Goal: Information Seeking & Learning: Find specific fact

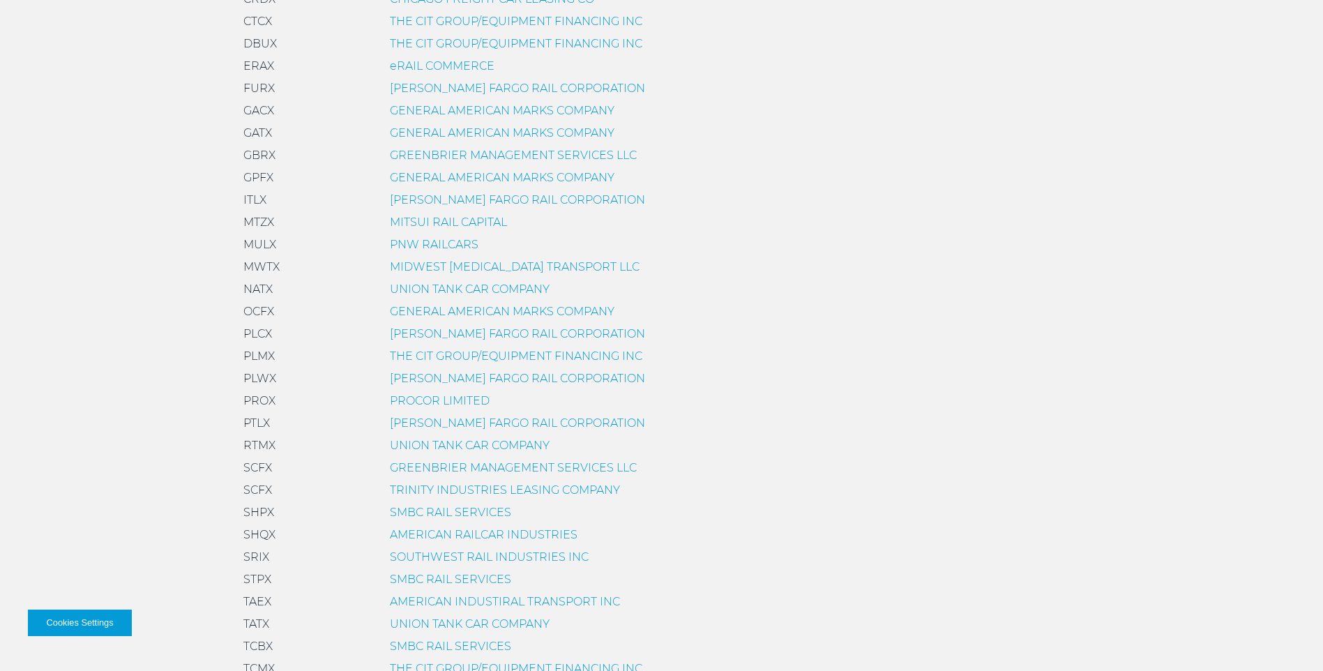
scroll to position [698, 0]
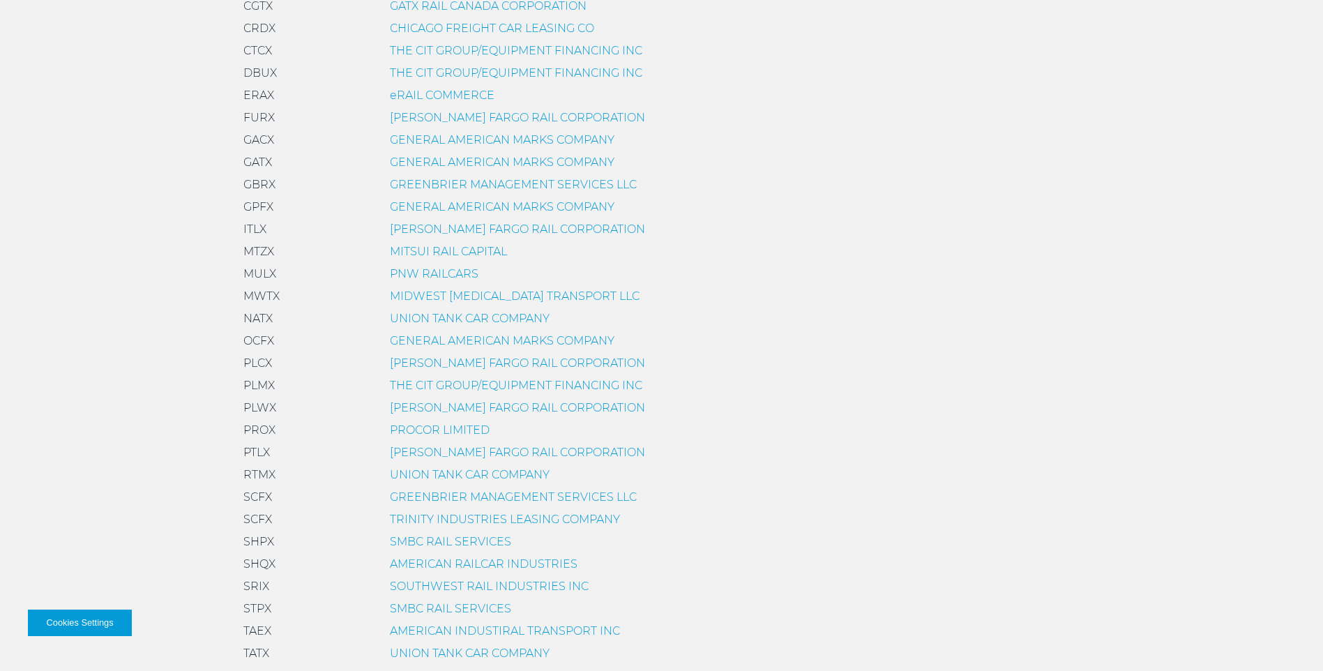
click at [419, 429] on link "PROCOR LIMITED" at bounding box center [440, 429] width 100 height 13
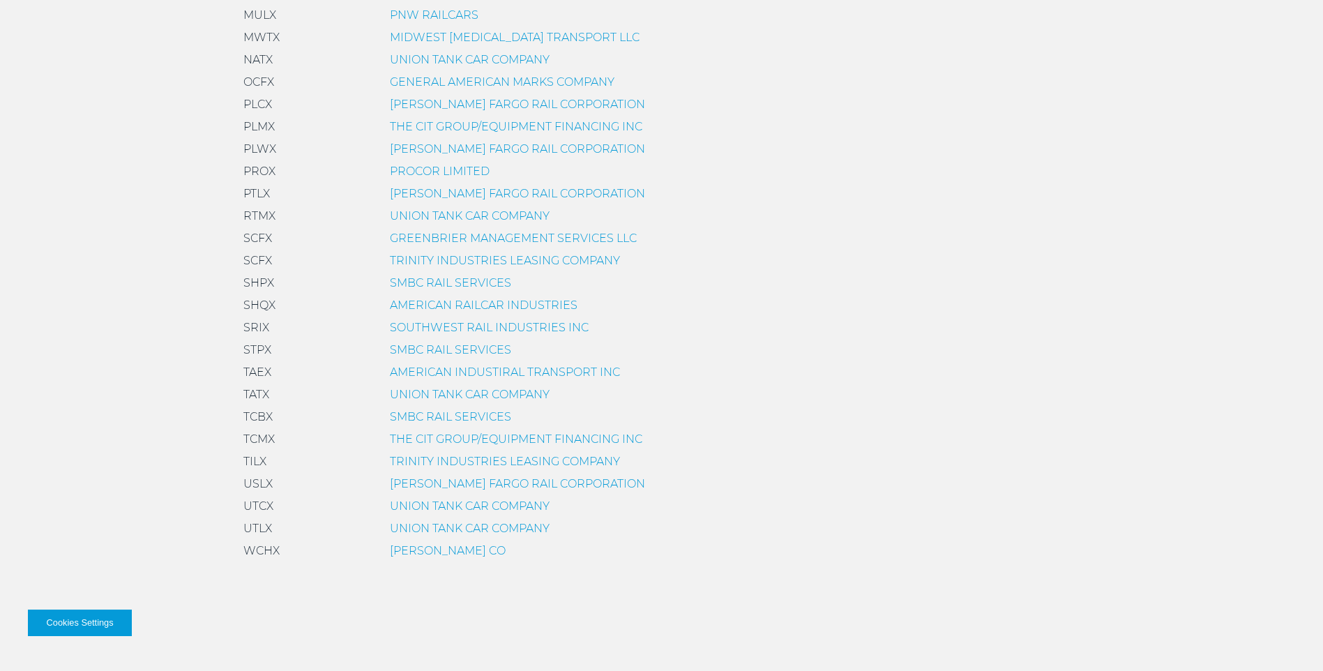
scroll to position [887, 0]
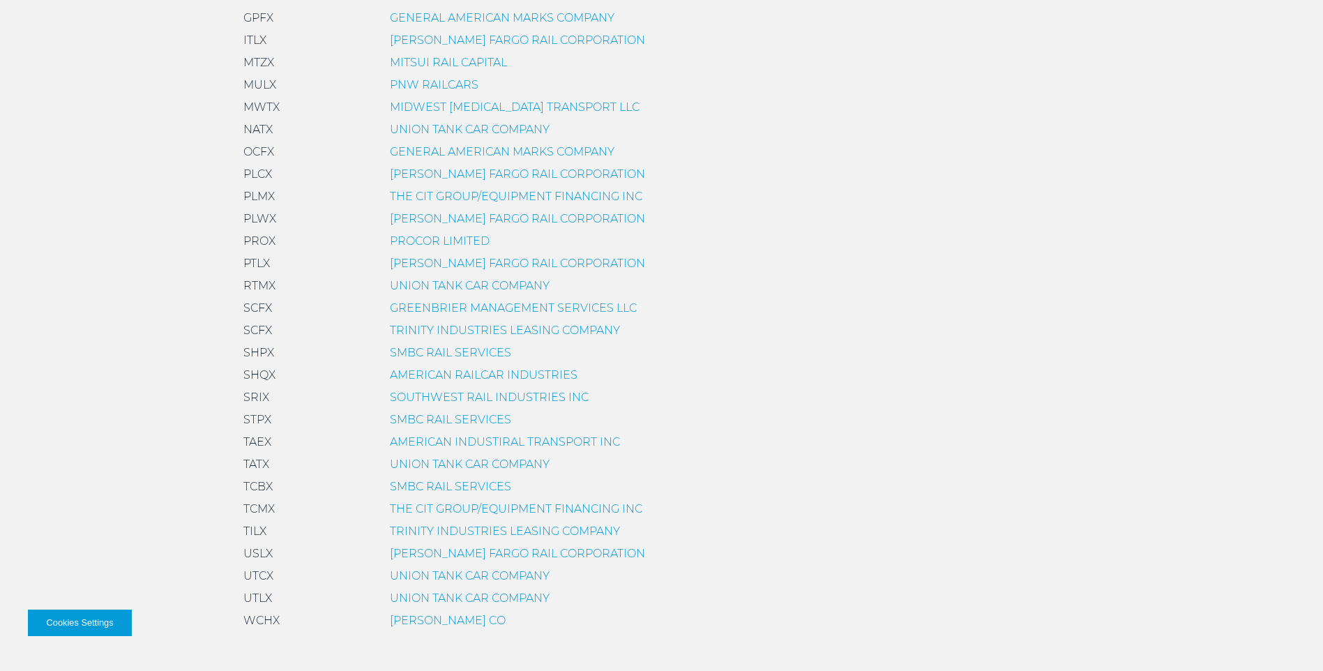
click at [435, 354] on link "SMBC RAIL SERVICES" at bounding box center [450, 352] width 121 height 13
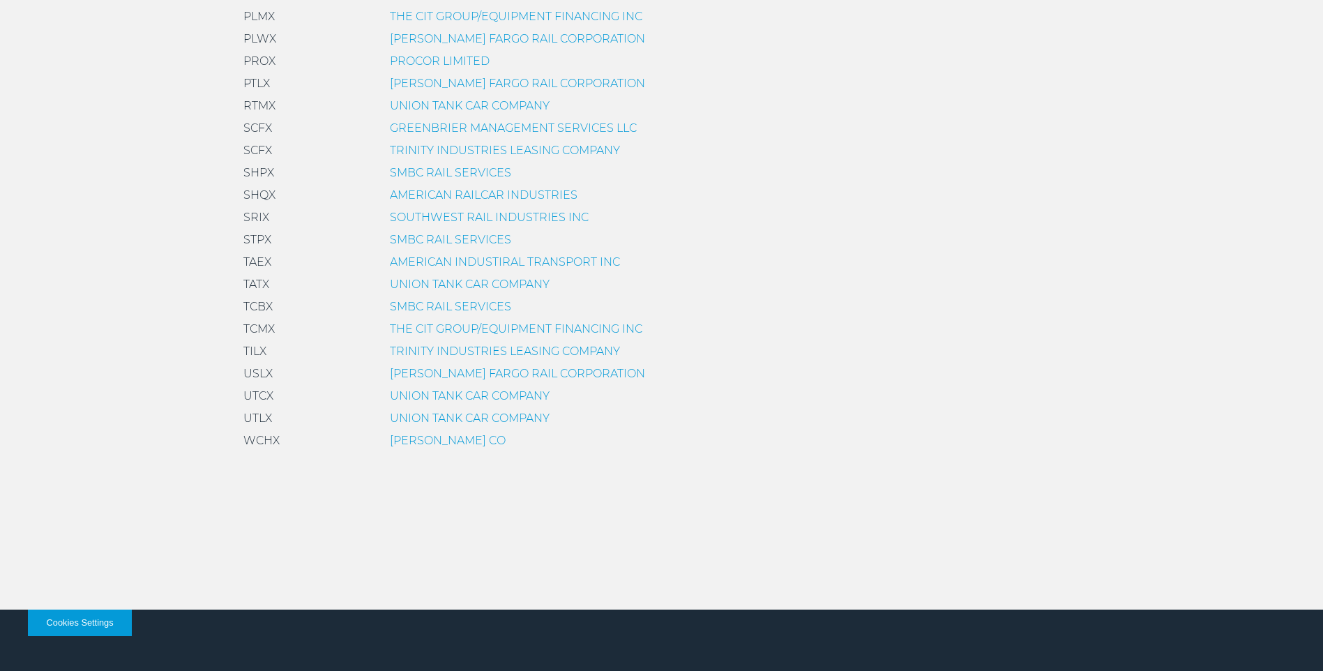
scroll to position [1026, 0]
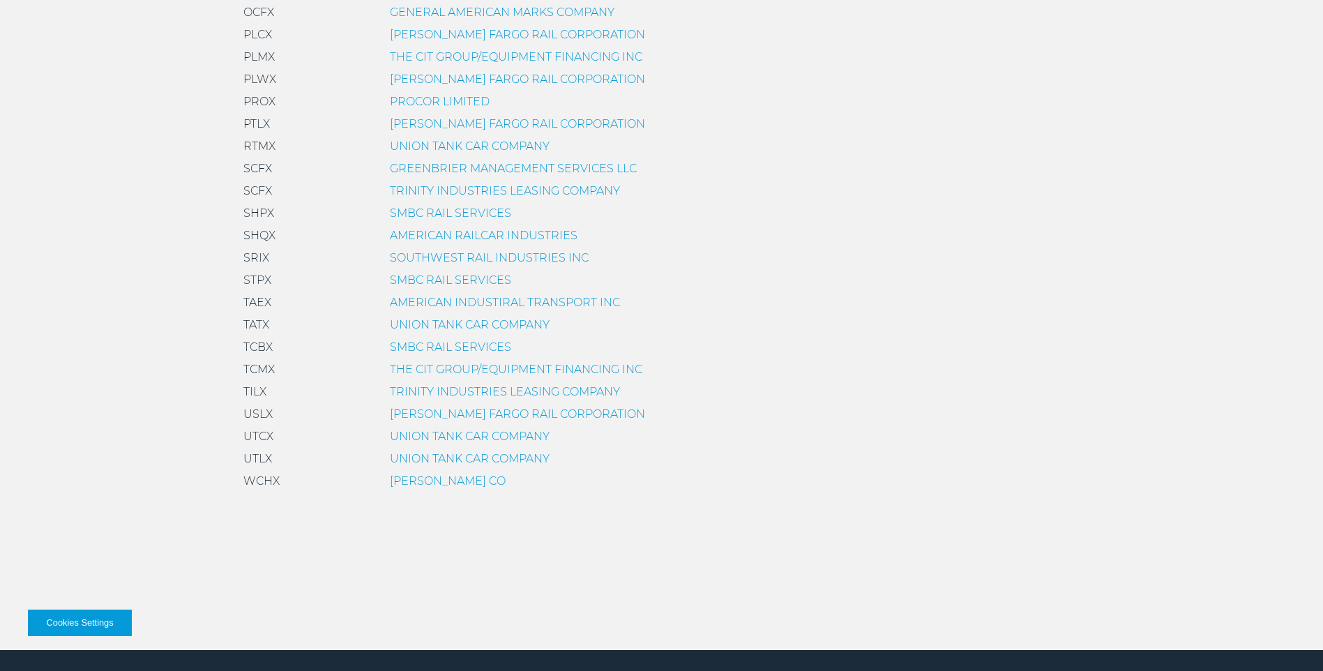
click at [417, 393] on link "TRINITY INDUSTRIES LEASING COMPANY" at bounding box center [505, 391] width 230 height 13
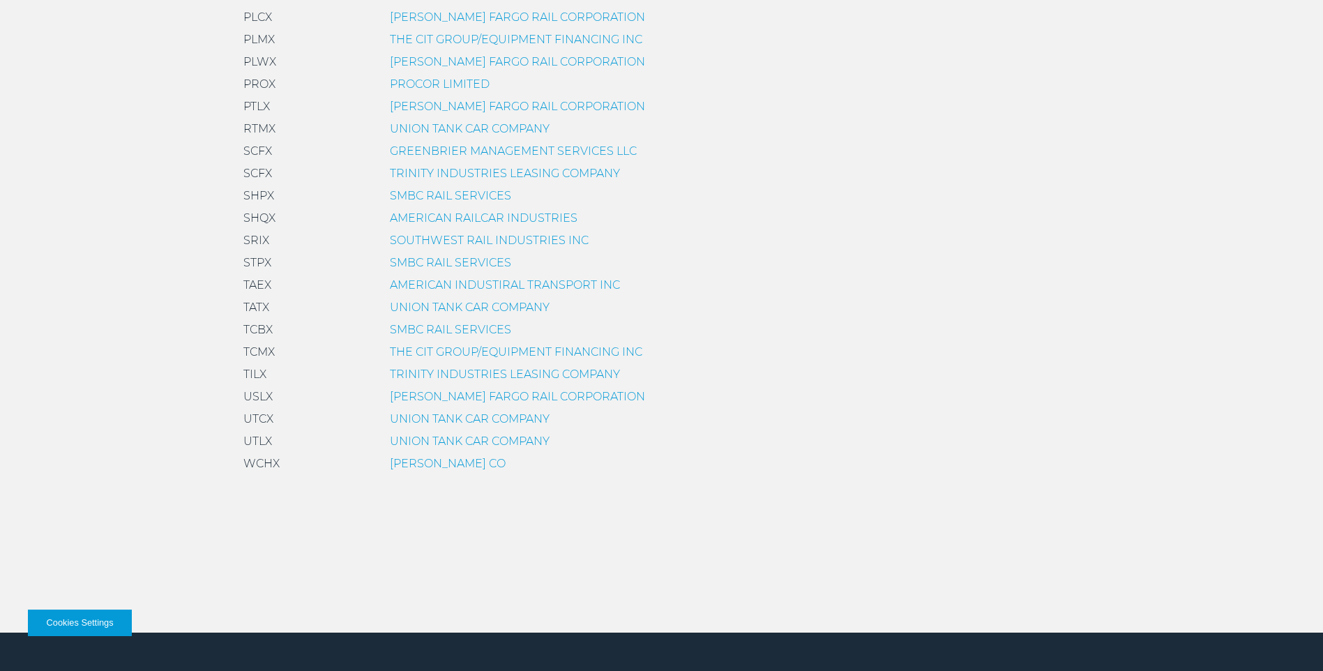
scroll to position [977, 0]
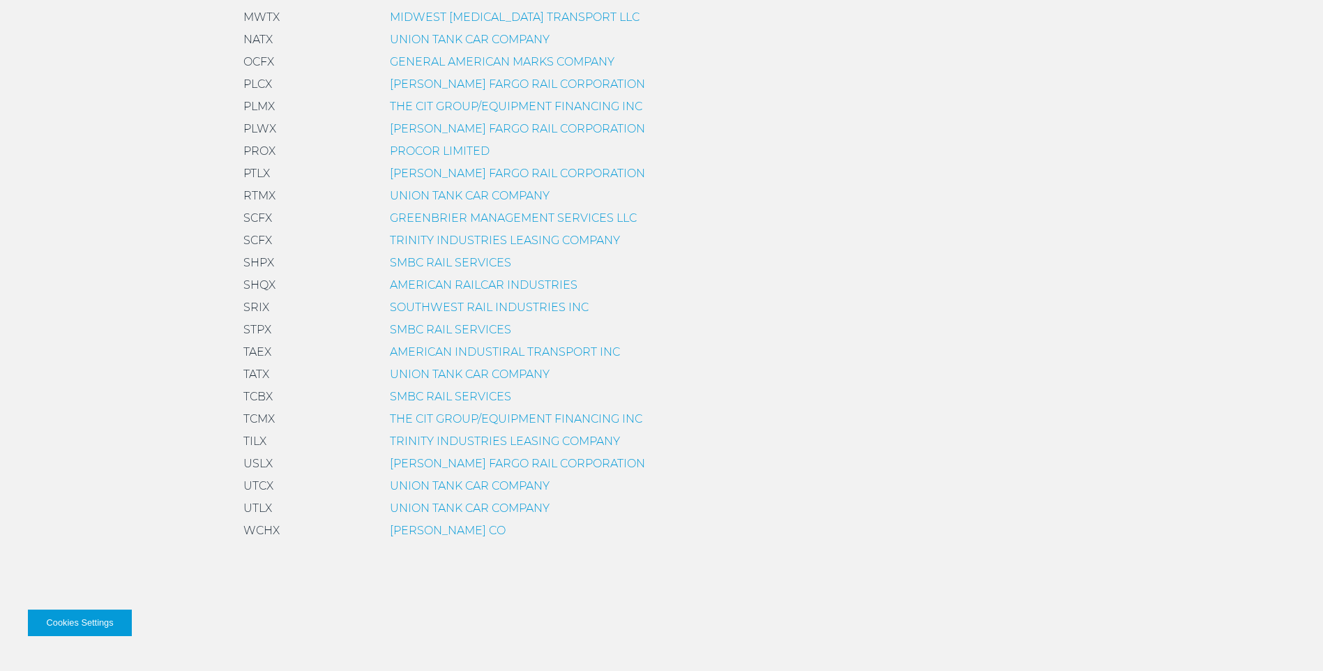
click at [435, 436] on link "TRINITY INDUSTRIES LEASING COMPANY" at bounding box center [505, 441] width 230 height 13
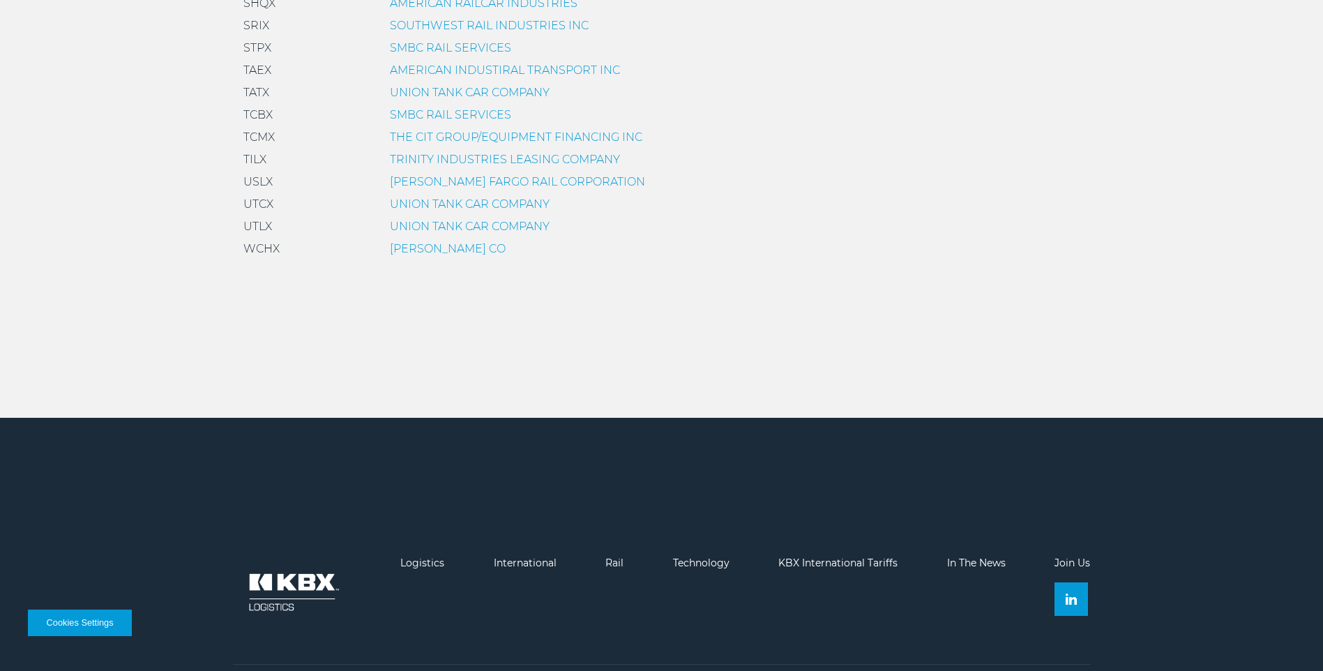
scroll to position [1026, 0]
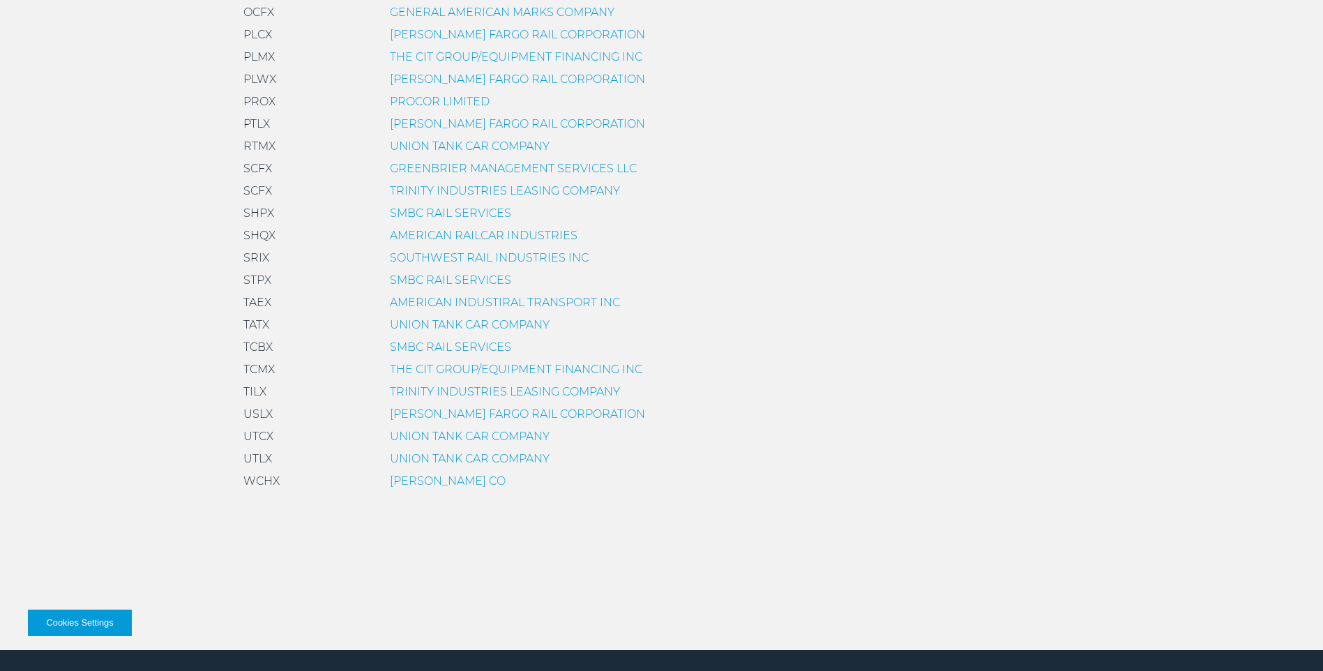
click at [427, 211] on link "SMBC RAIL SERVICES" at bounding box center [450, 212] width 121 height 13
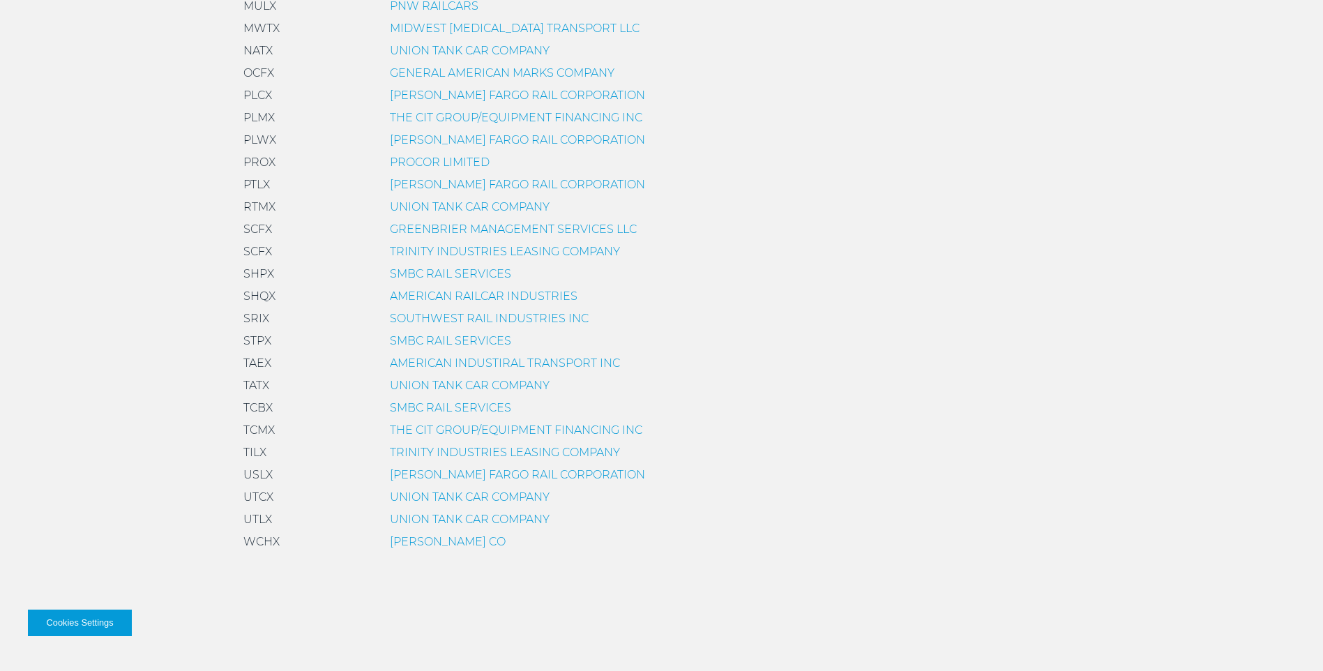
scroll to position [1186, 0]
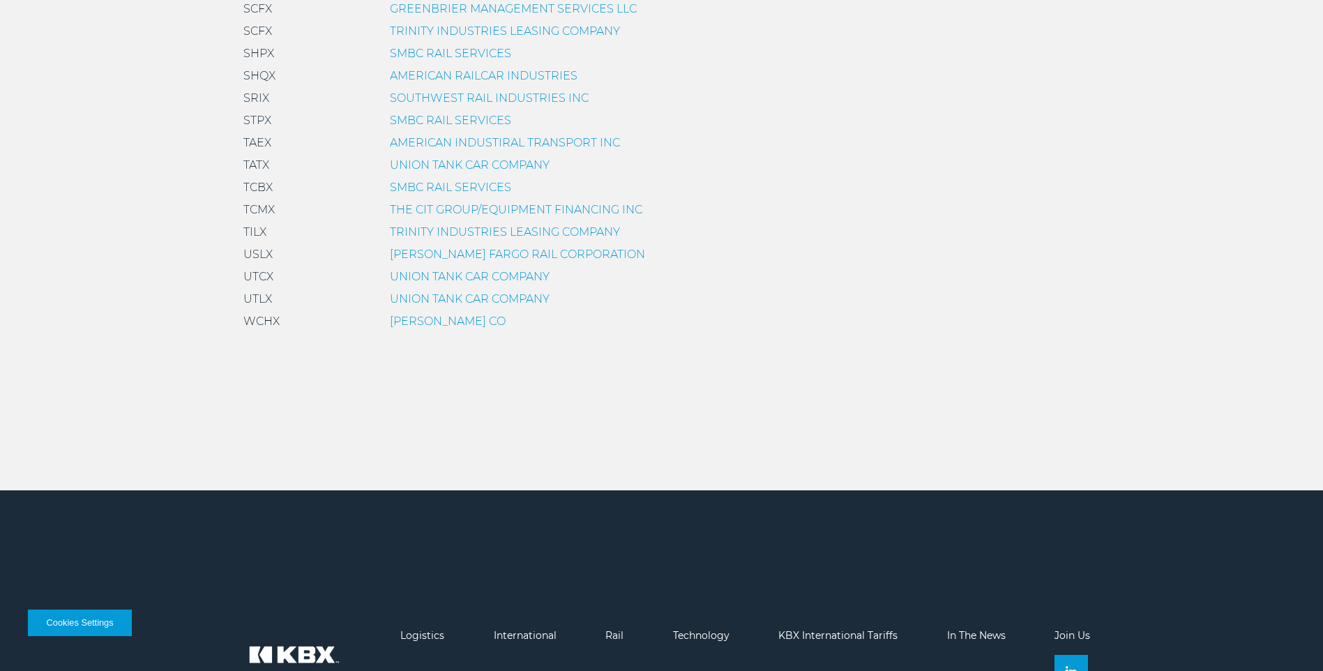
click at [429, 232] on link "TRINITY INDUSTRIES LEASING COMPANY" at bounding box center [505, 231] width 230 height 13
